Goal: Information Seeking & Learning: Understand process/instructions

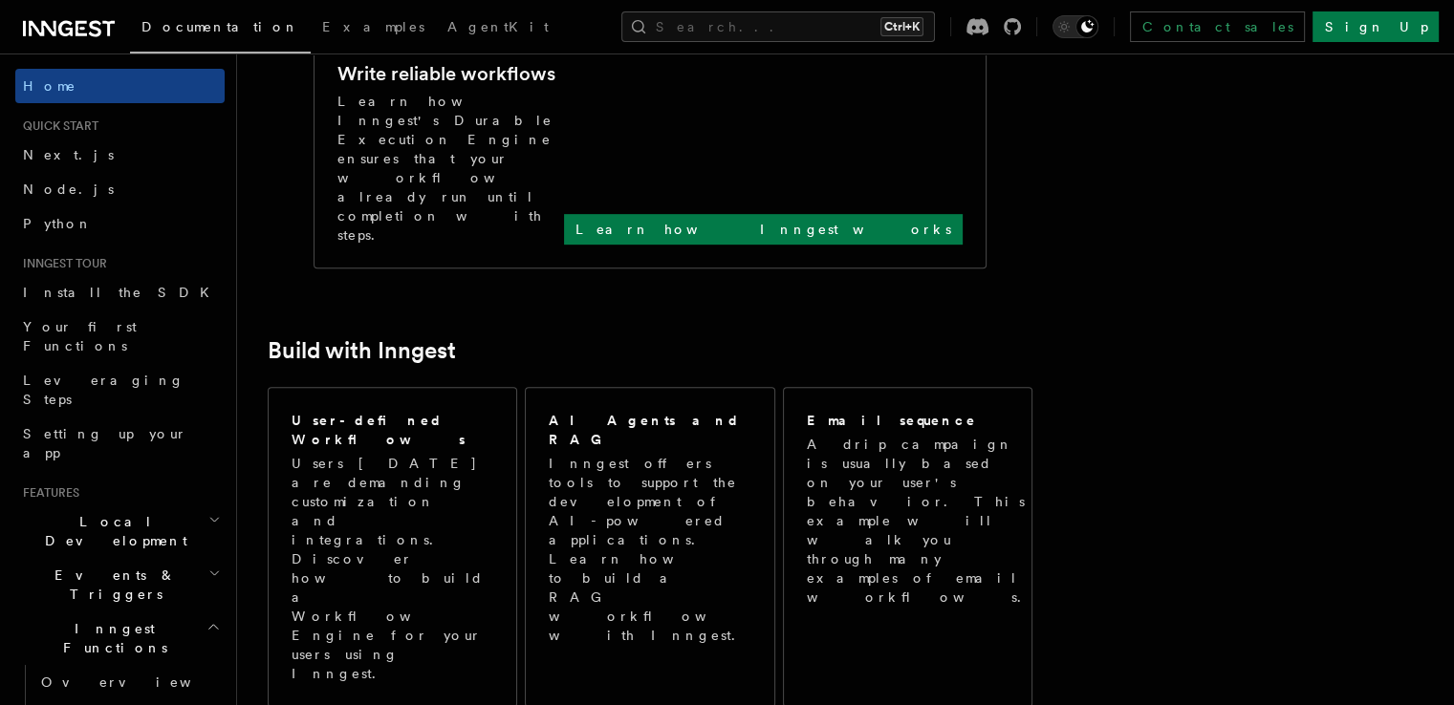
scroll to position [956, 0]
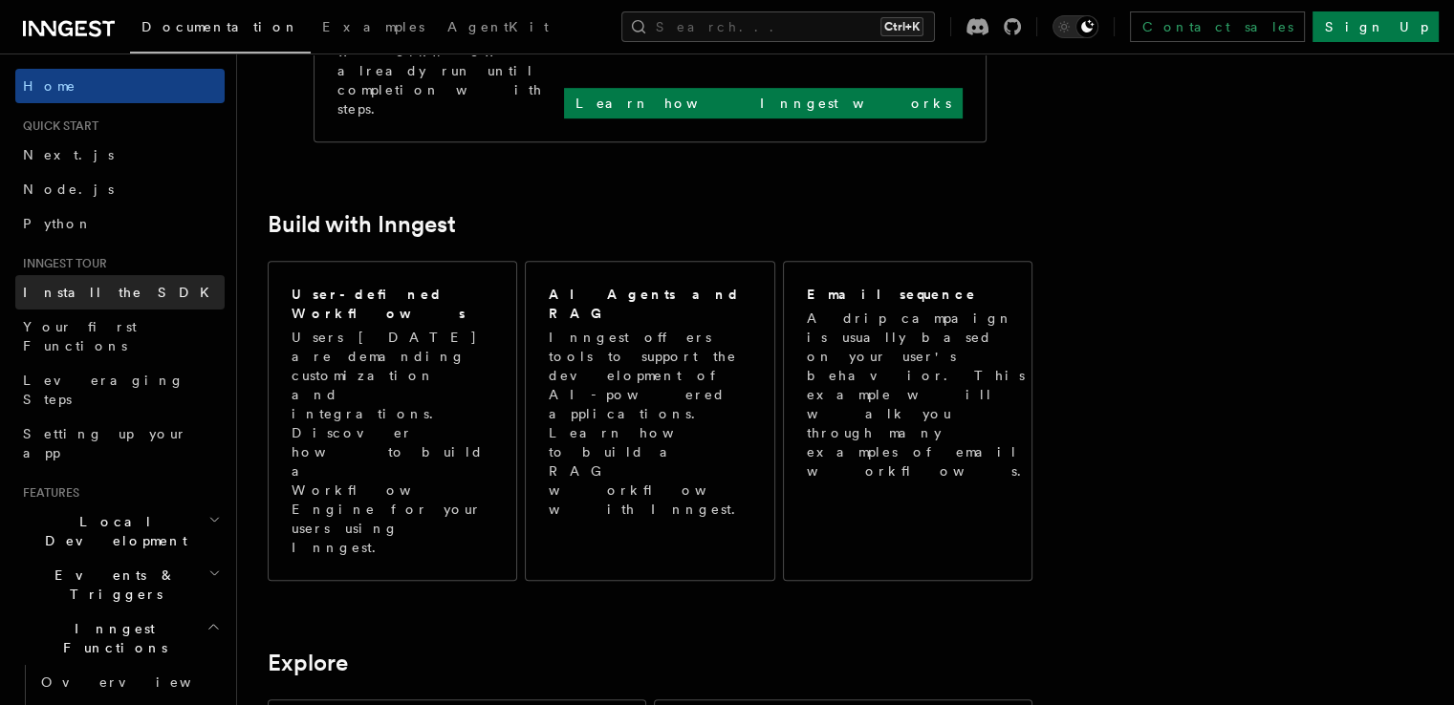
click at [84, 306] on link "Install the SDK" at bounding box center [119, 292] width 209 height 34
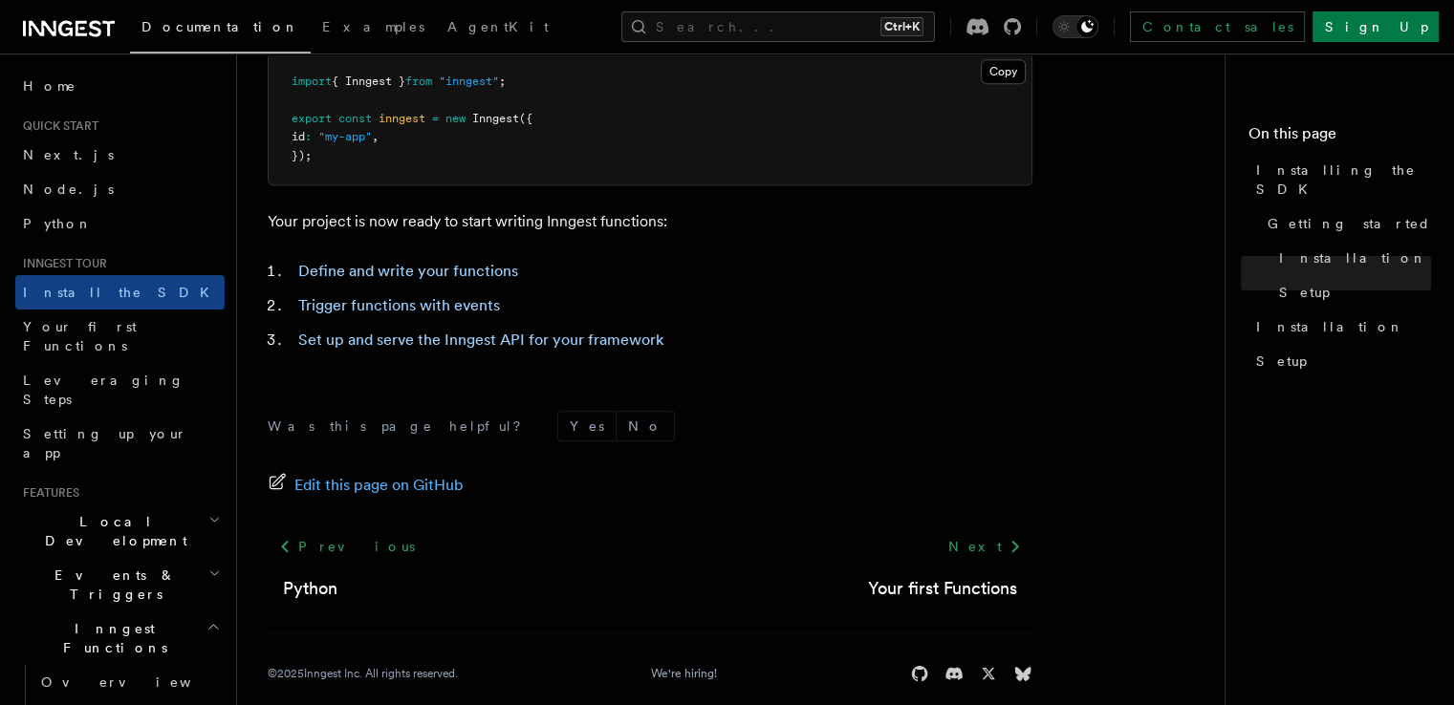
scroll to position [883, 0]
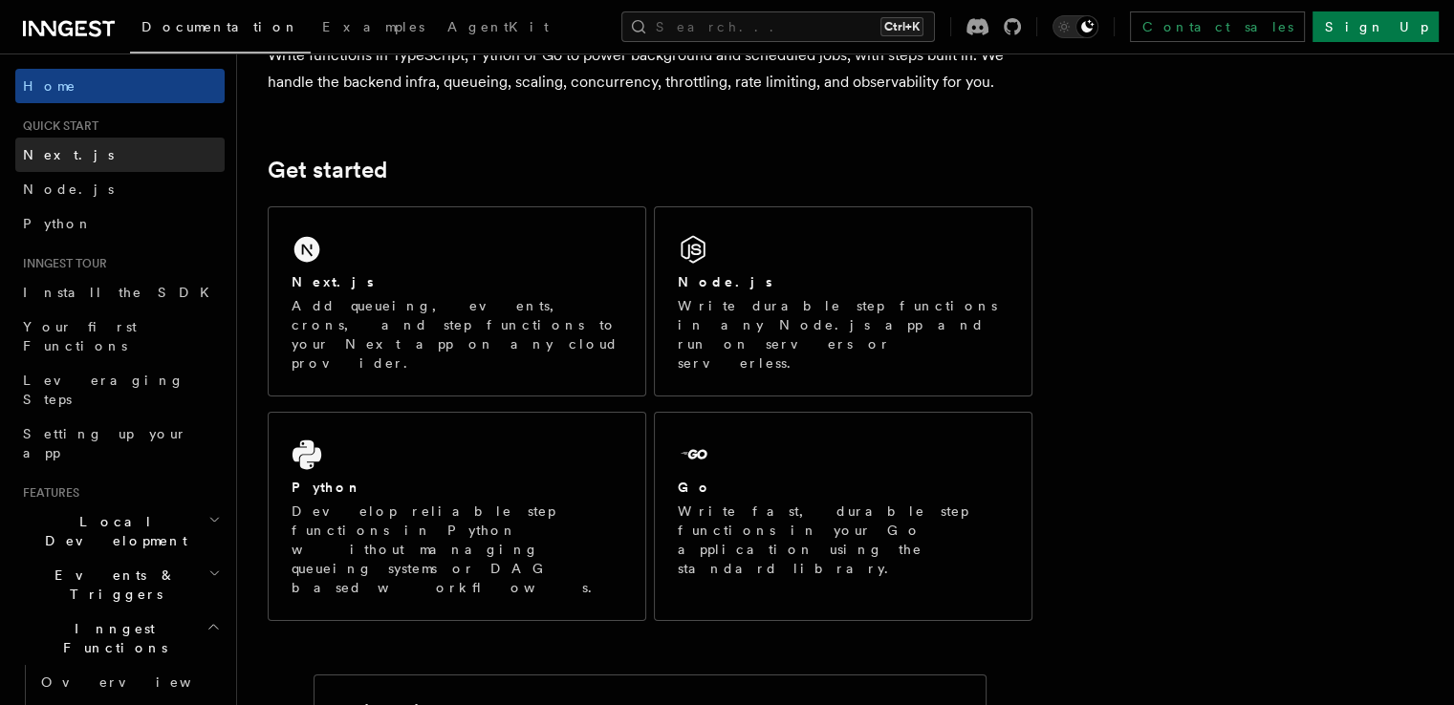
click at [60, 153] on span "Next.js" at bounding box center [68, 154] width 91 height 15
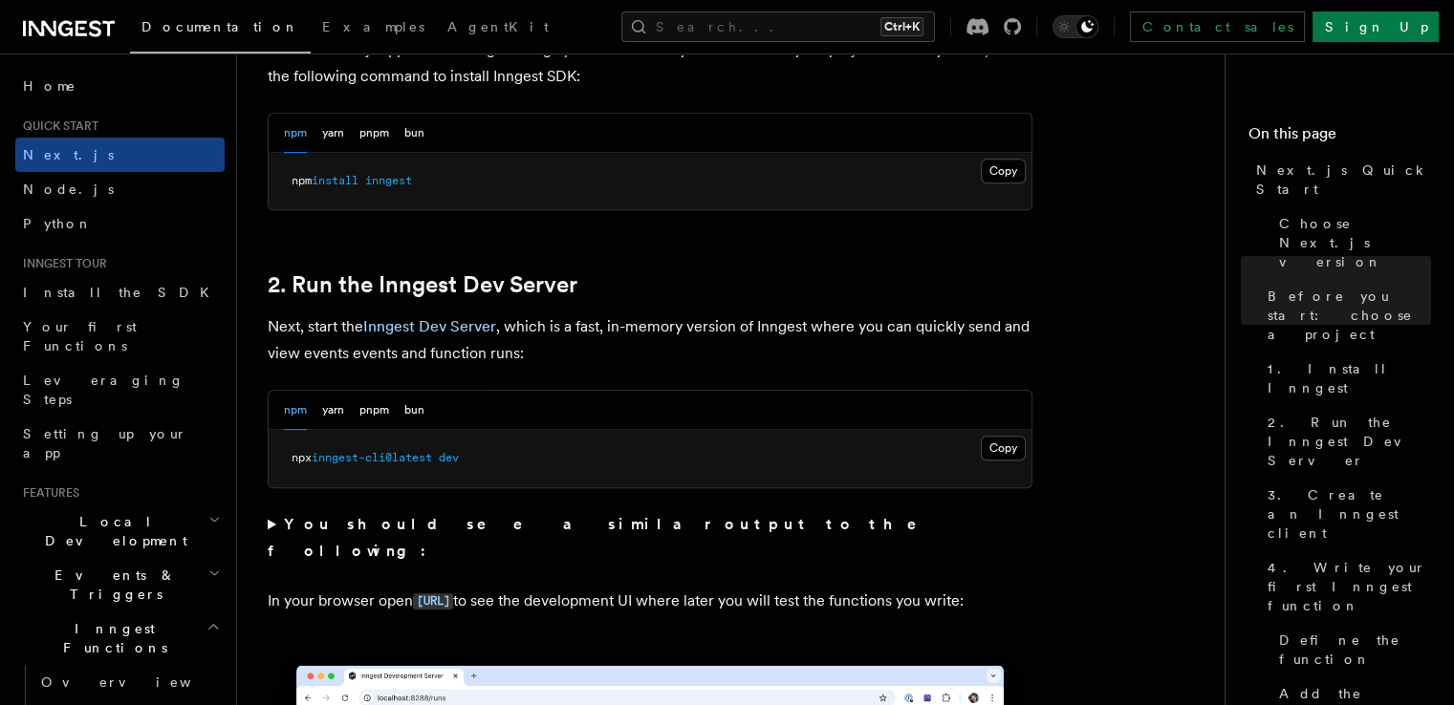
scroll to position [1434, 0]
